Goal: Information Seeking & Learning: Learn about a topic

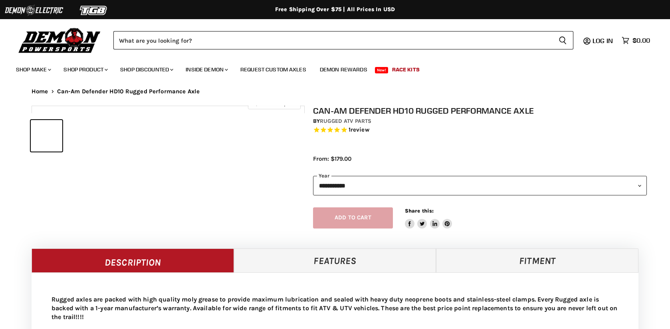
select select "******"
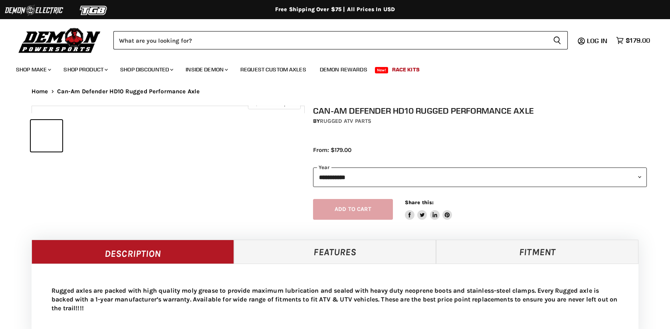
select select "******"
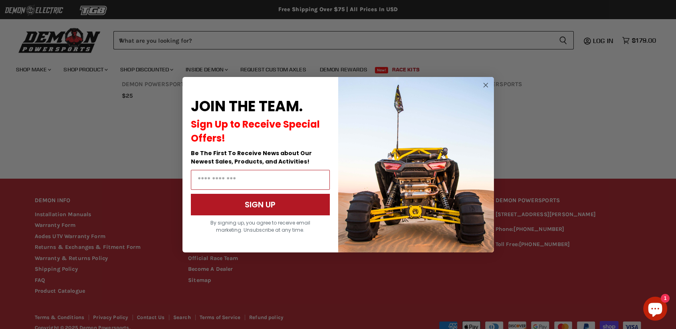
scroll to position [671, 0]
